Goal: Obtain resource: Download file/media

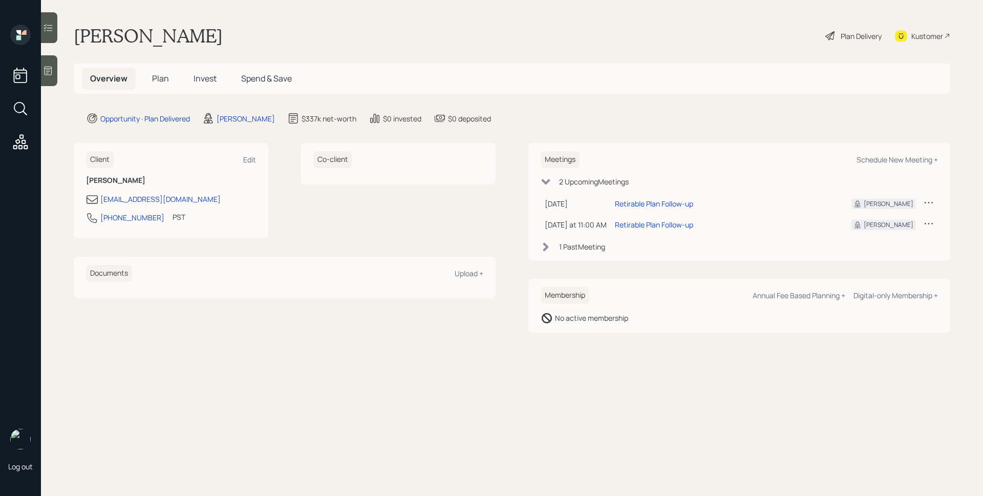
click at [421, 371] on main "[PERSON_NAME] Plan Delivery Kustomer Overview Plan Invest Spend & Save Opportun…" at bounding box center [512, 248] width 942 height 496
click at [405, 289] on div "Documents Upload +" at bounding box center [284, 277] width 397 height 25
click at [467, 268] on div "Upload +" at bounding box center [469, 273] width 29 height 10
click at [230, 297] on link "[PERSON_NAME] IRA Statement.pdf" at bounding box center [217, 299] width 121 height 10
